Goal: Transaction & Acquisition: Purchase product/service

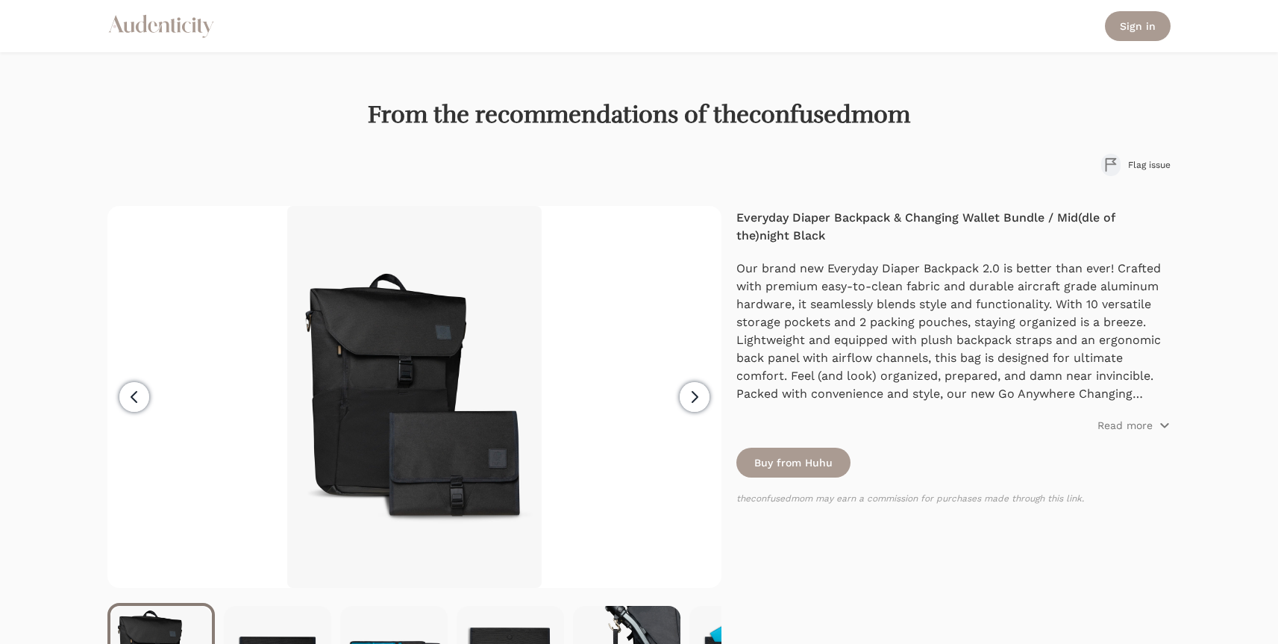
click at [690, 395] on icon "button" at bounding box center [695, 397] width 18 height 18
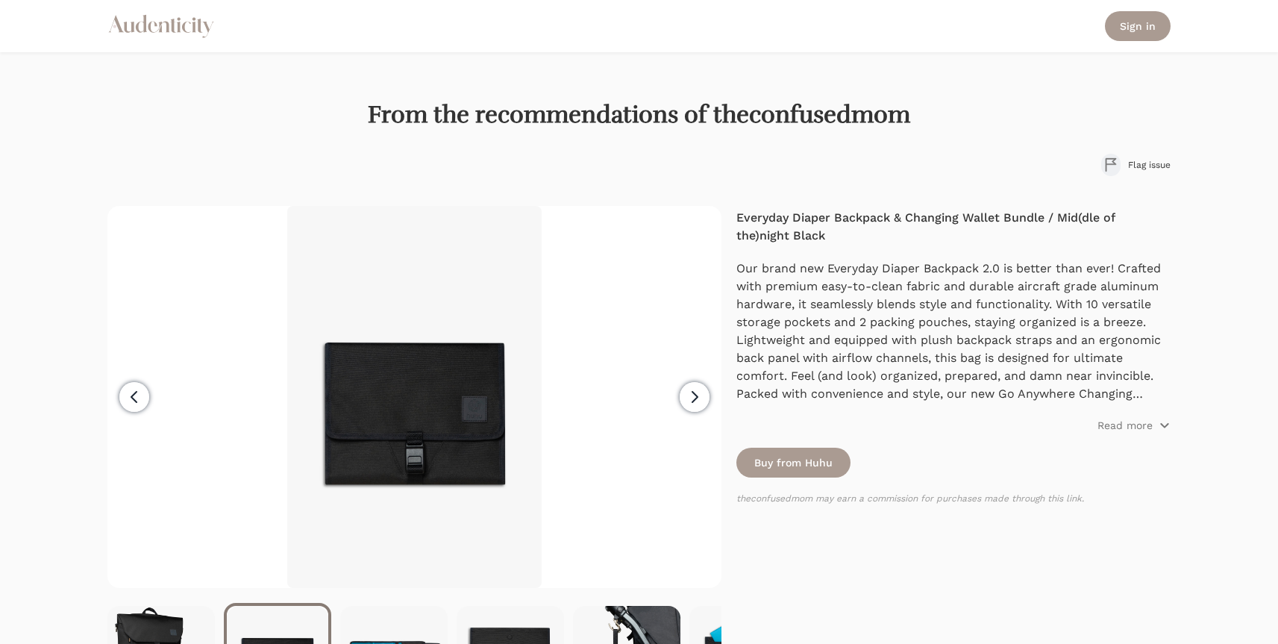
click at [690, 395] on icon "button" at bounding box center [695, 397] width 18 height 18
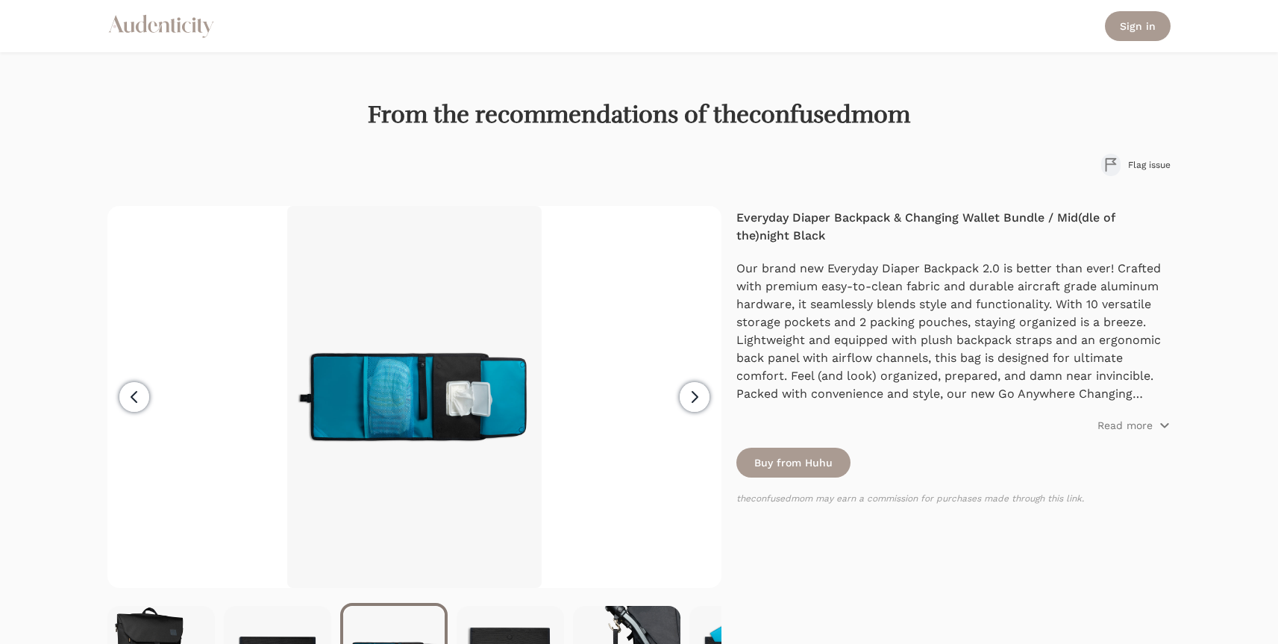
click at [690, 395] on icon "button" at bounding box center [695, 397] width 18 height 18
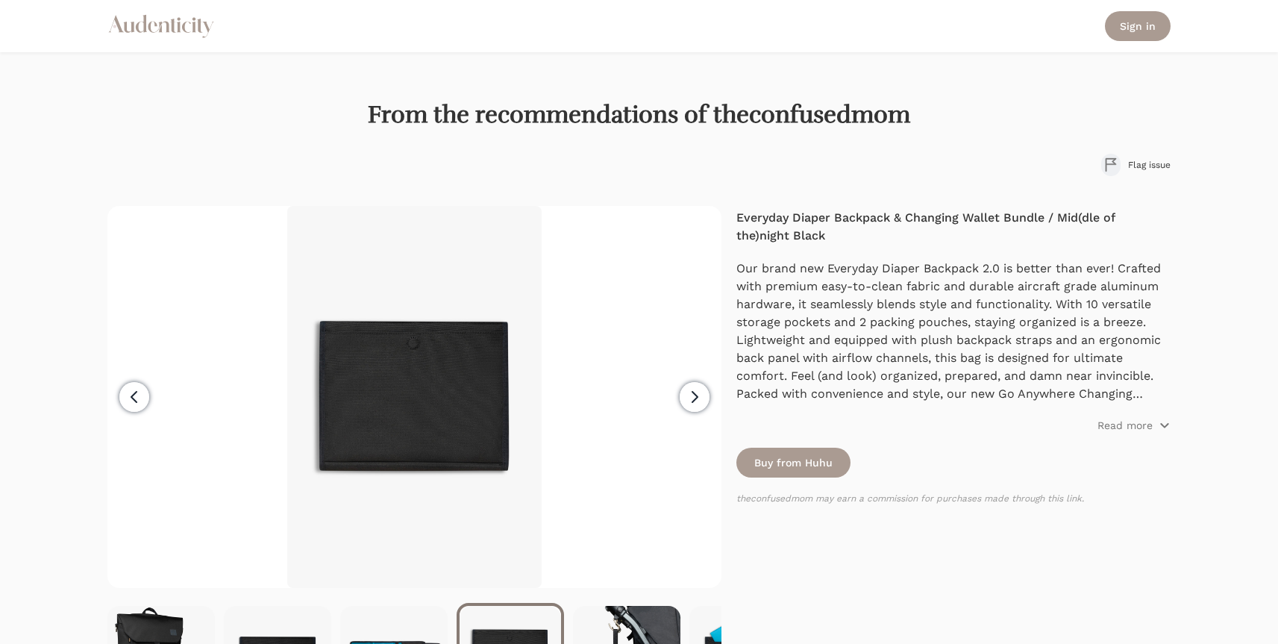
click at [690, 395] on icon "button" at bounding box center [695, 397] width 18 height 18
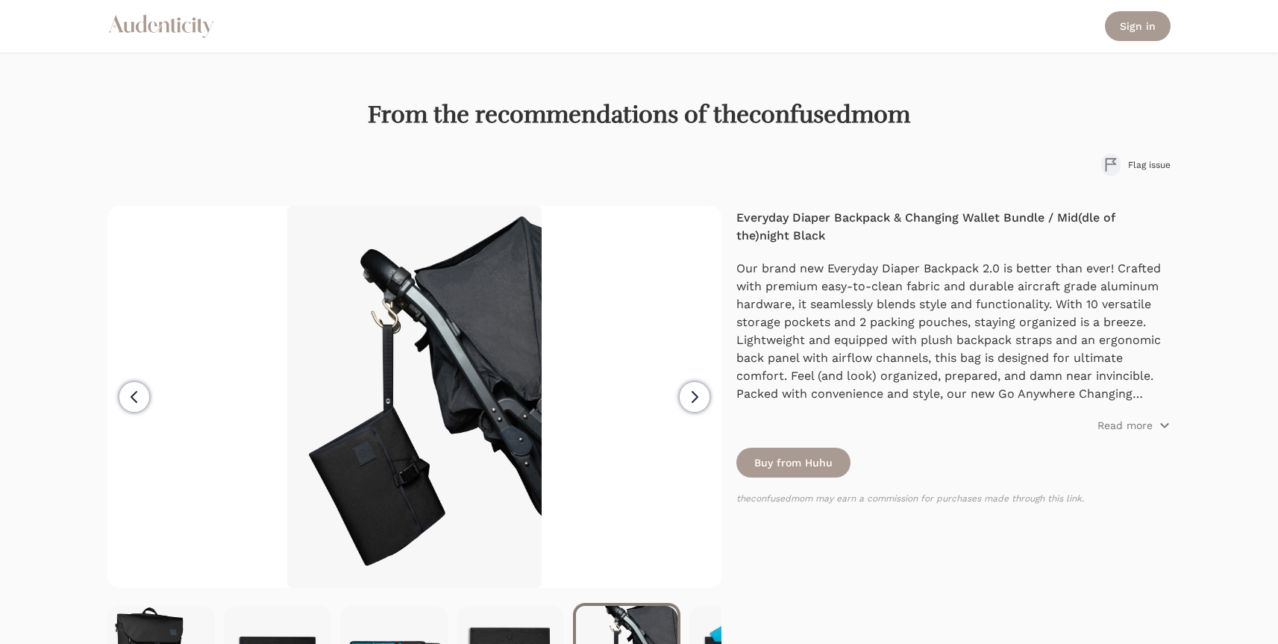
click at [690, 395] on icon "button" at bounding box center [695, 397] width 18 height 18
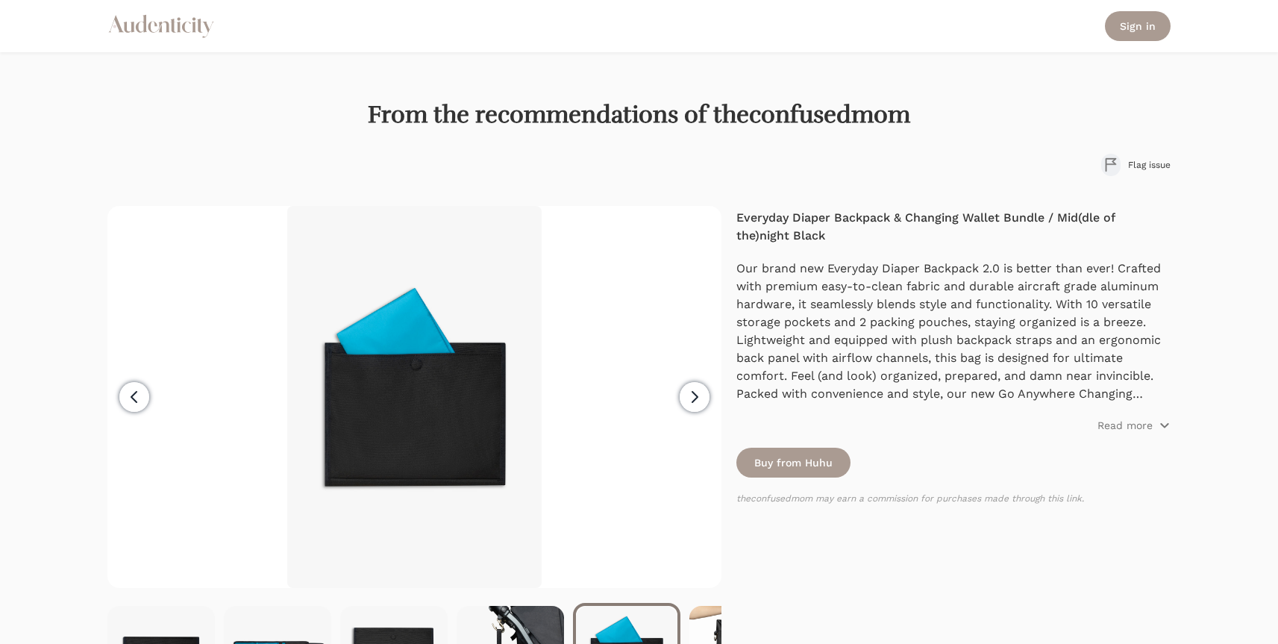
click at [690, 395] on icon "button" at bounding box center [695, 397] width 18 height 18
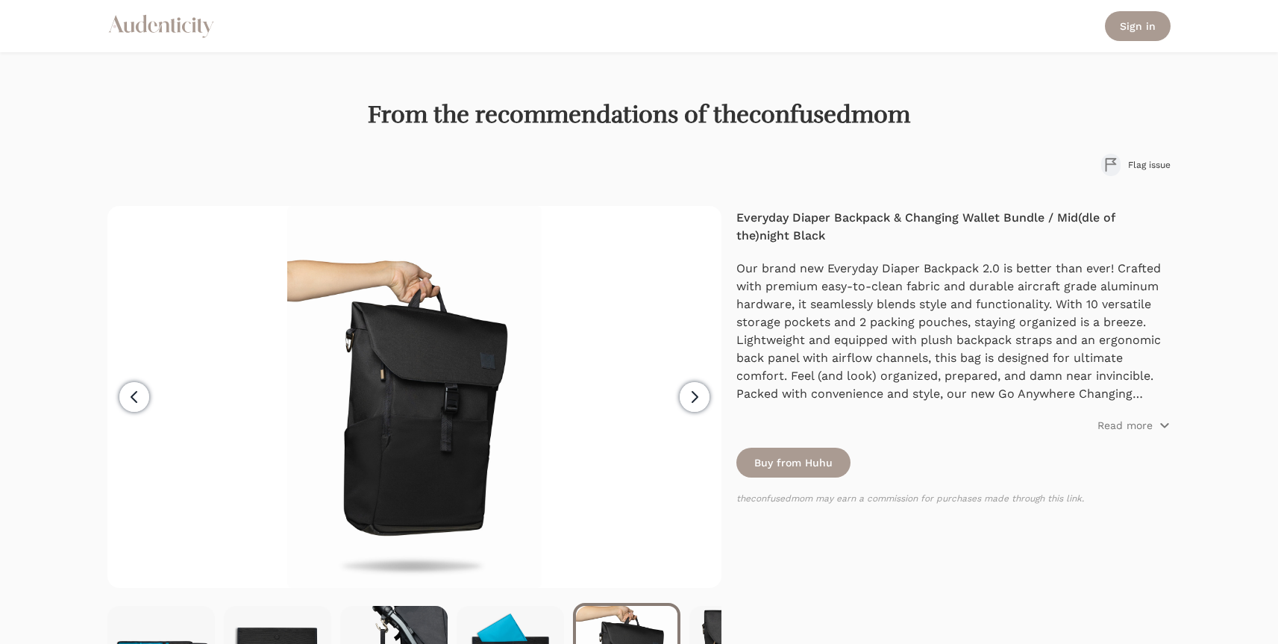
click at [690, 395] on icon "button" at bounding box center [695, 397] width 18 height 18
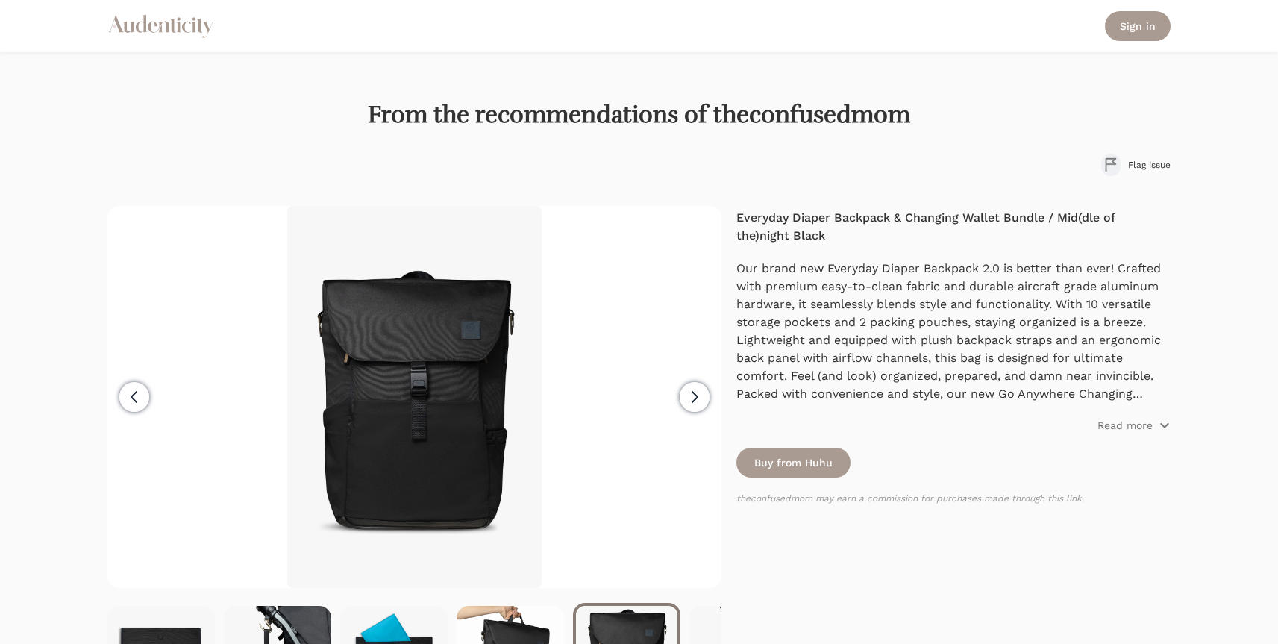
click at [690, 395] on icon "button" at bounding box center [695, 397] width 18 height 18
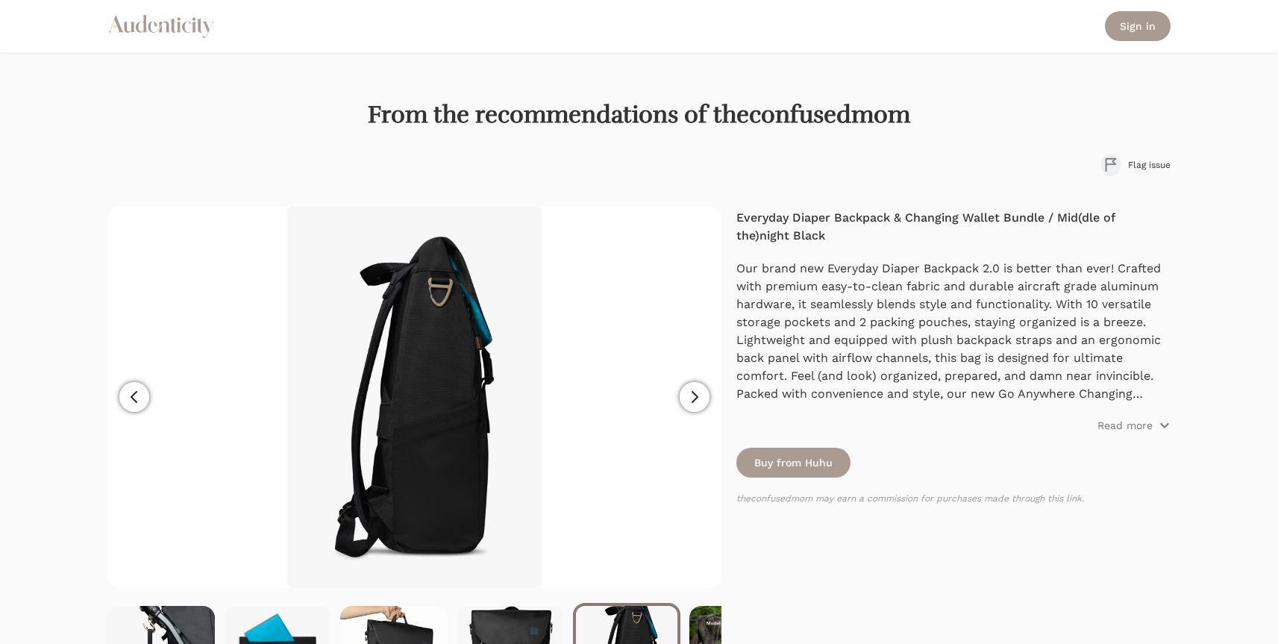
click at [690, 395] on icon "button" at bounding box center [695, 397] width 18 height 18
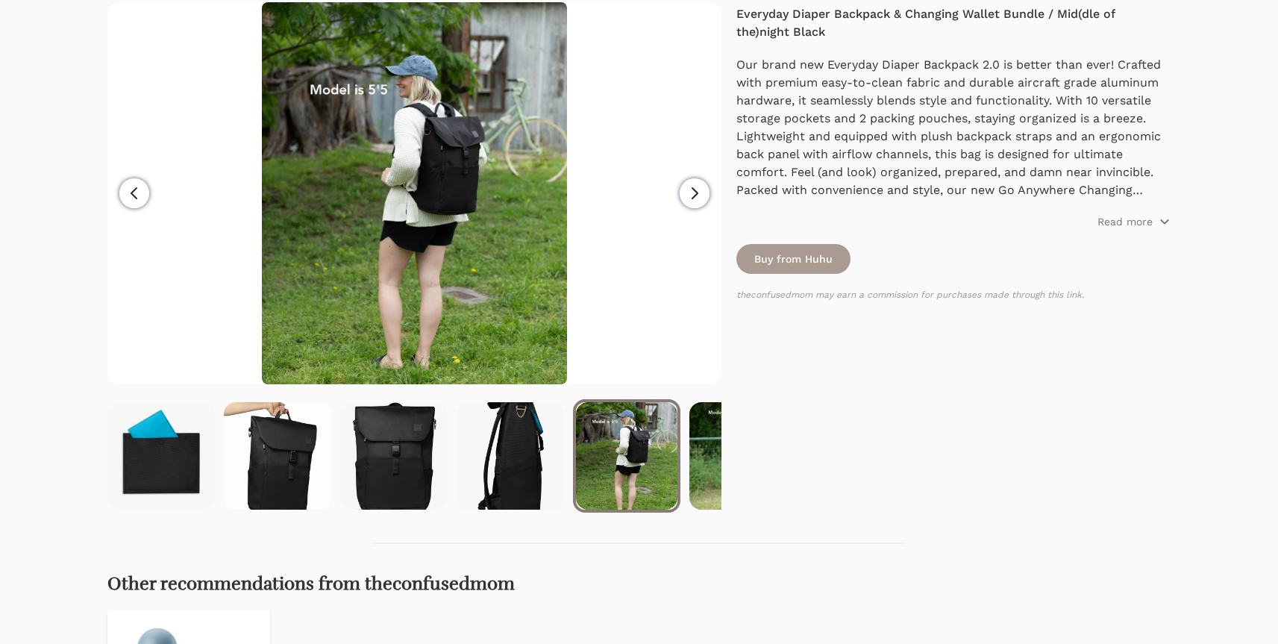
scroll to position [210, 0]
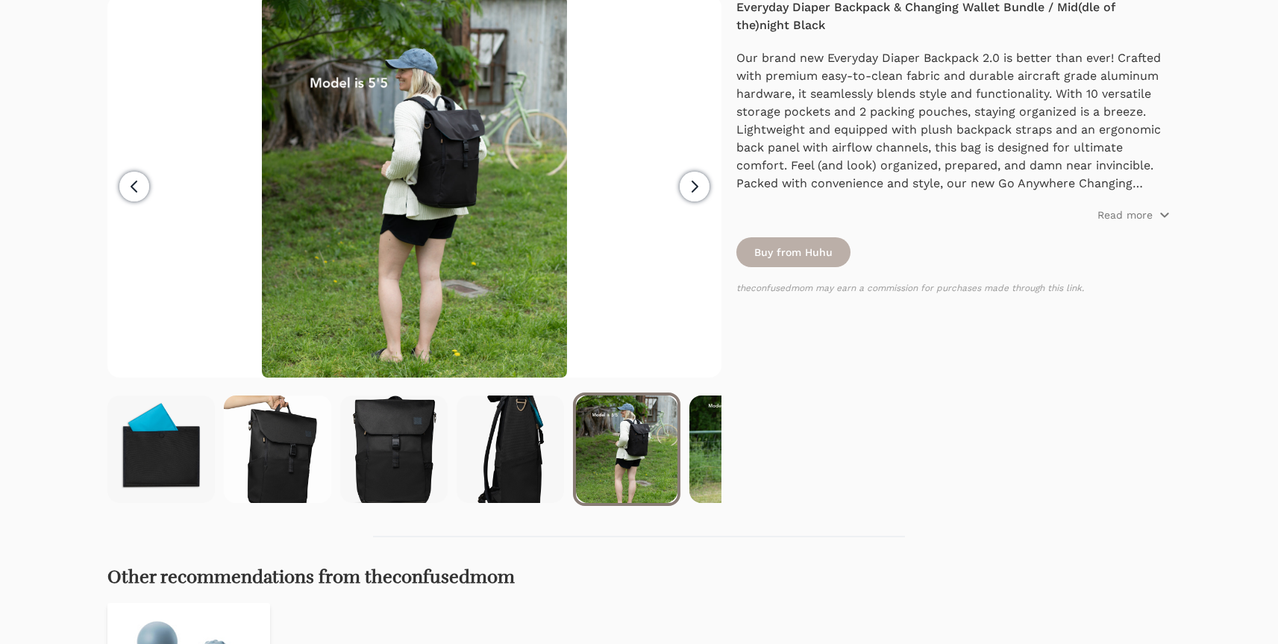
click at [837, 240] on link "Buy from Huhu" at bounding box center [794, 252] width 114 height 30
